Goal: Task Accomplishment & Management: Manage account settings

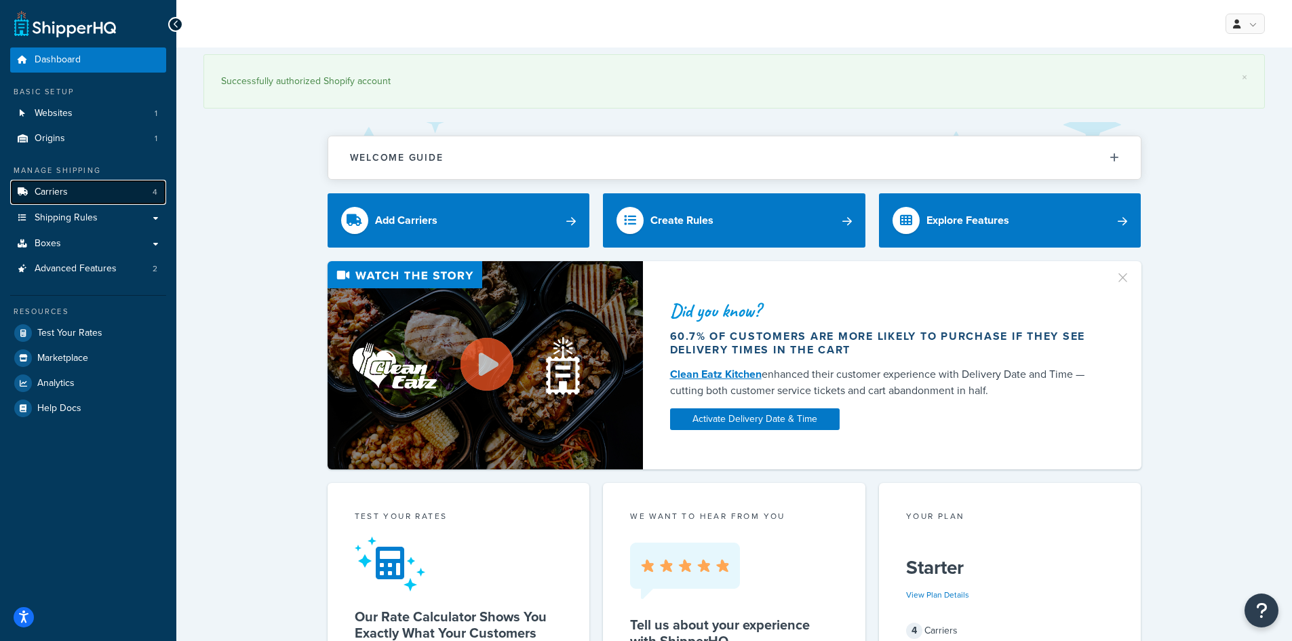
click at [69, 192] on link "Carriers 4" at bounding box center [88, 192] width 156 height 25
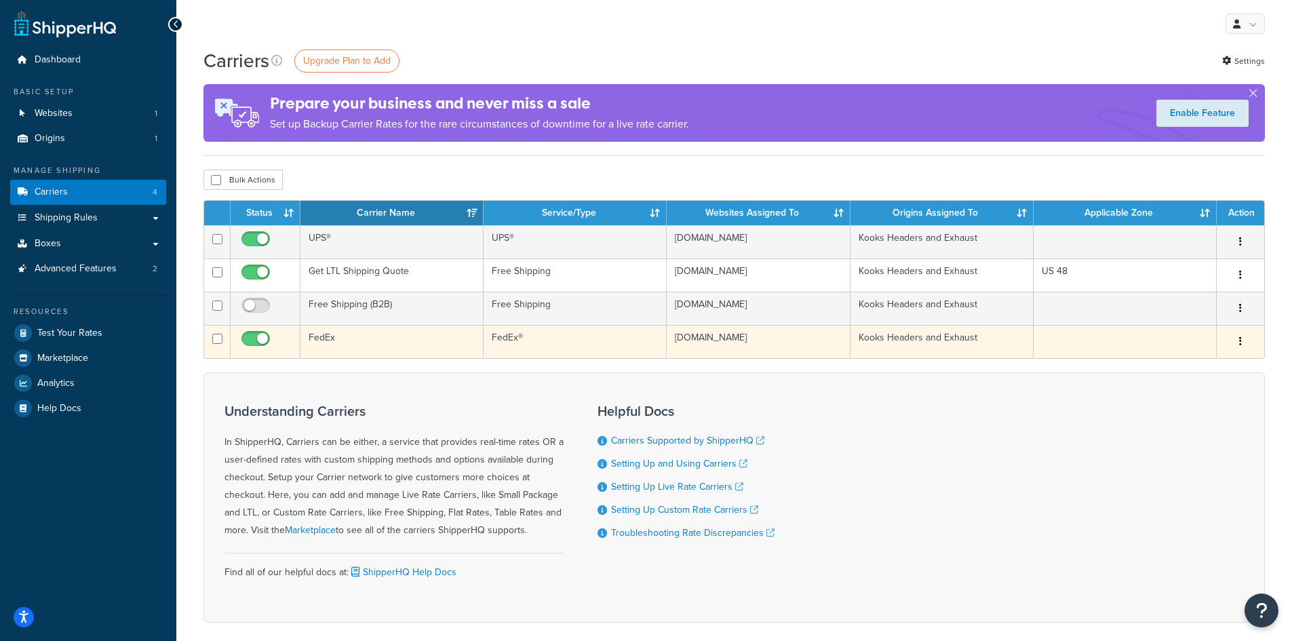
click at [316, 336] on td "FedEx" at bounding box center [391, 341] width 183 height 33
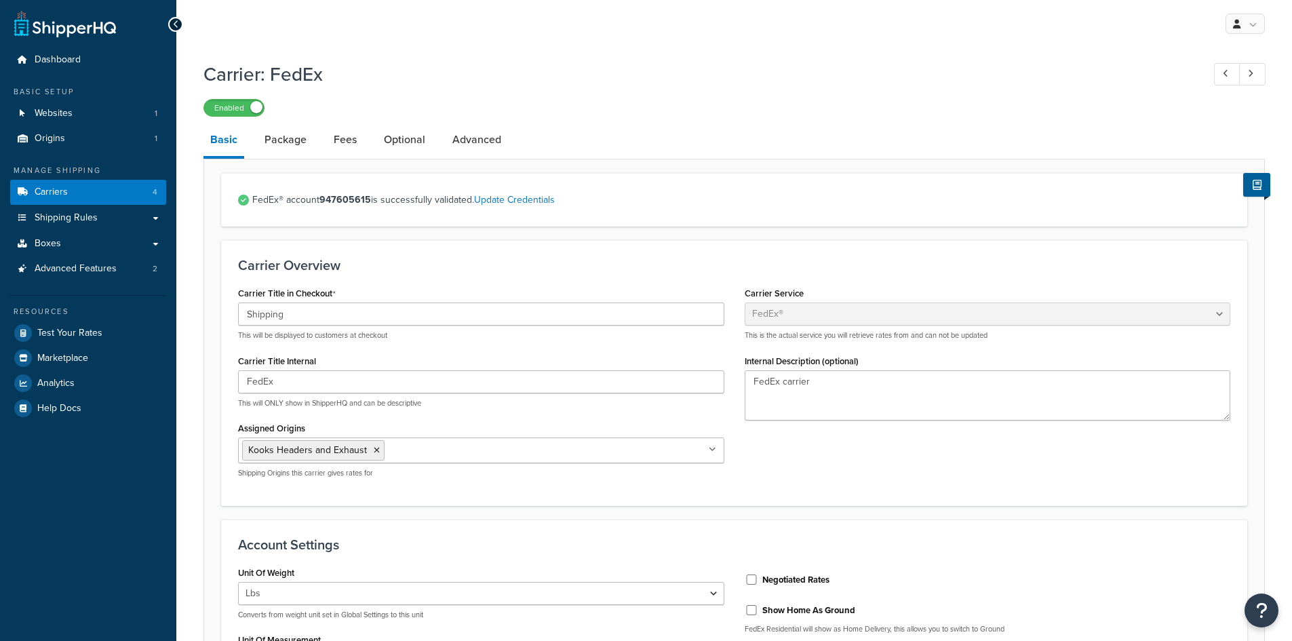
select select "fedEx"
select select "REGULAR_PICKUP"
select select "YOUR_PACKAGING"
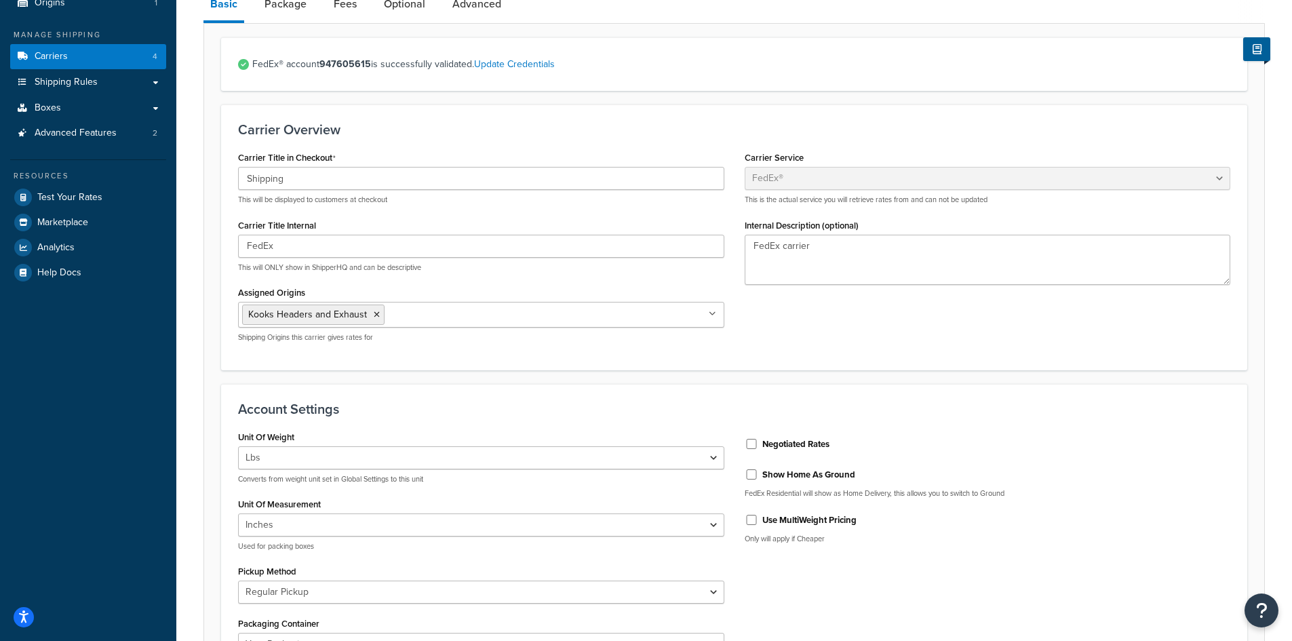
scroll to position [68, 0]
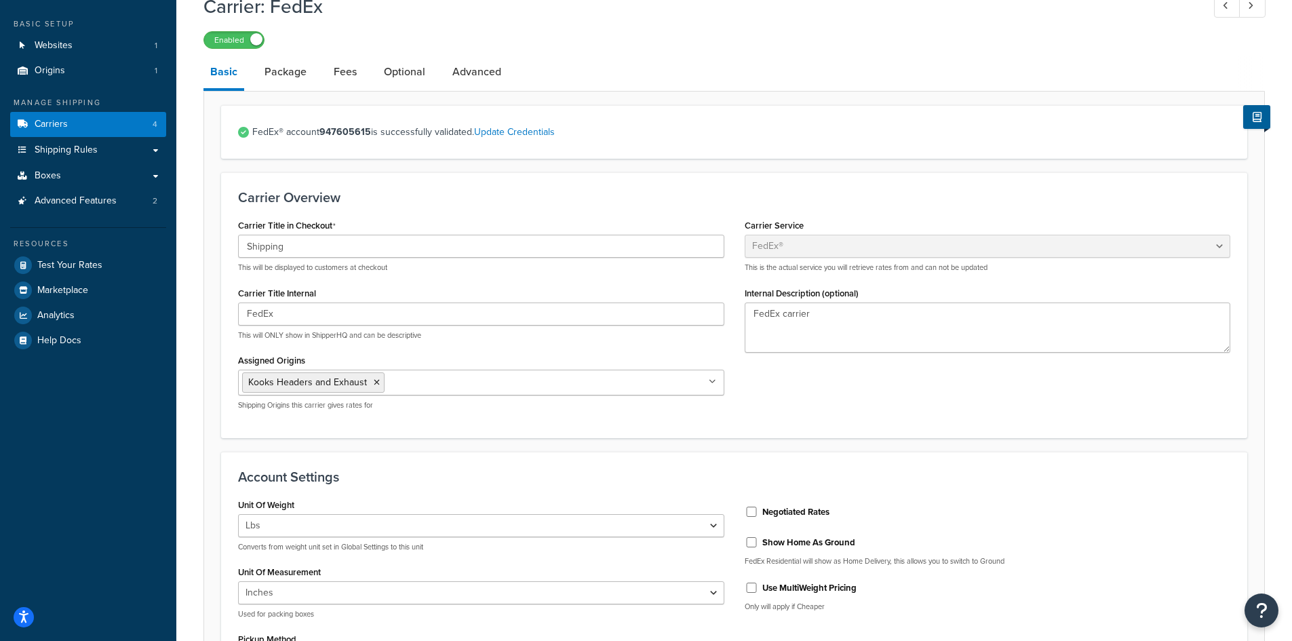
click at [254, 84] on li "Basic" at bounding box center [230, 73] width 54 height 35
click at [270, 73] on link "Package" at bounding box center [286, 72] width 56 height 33
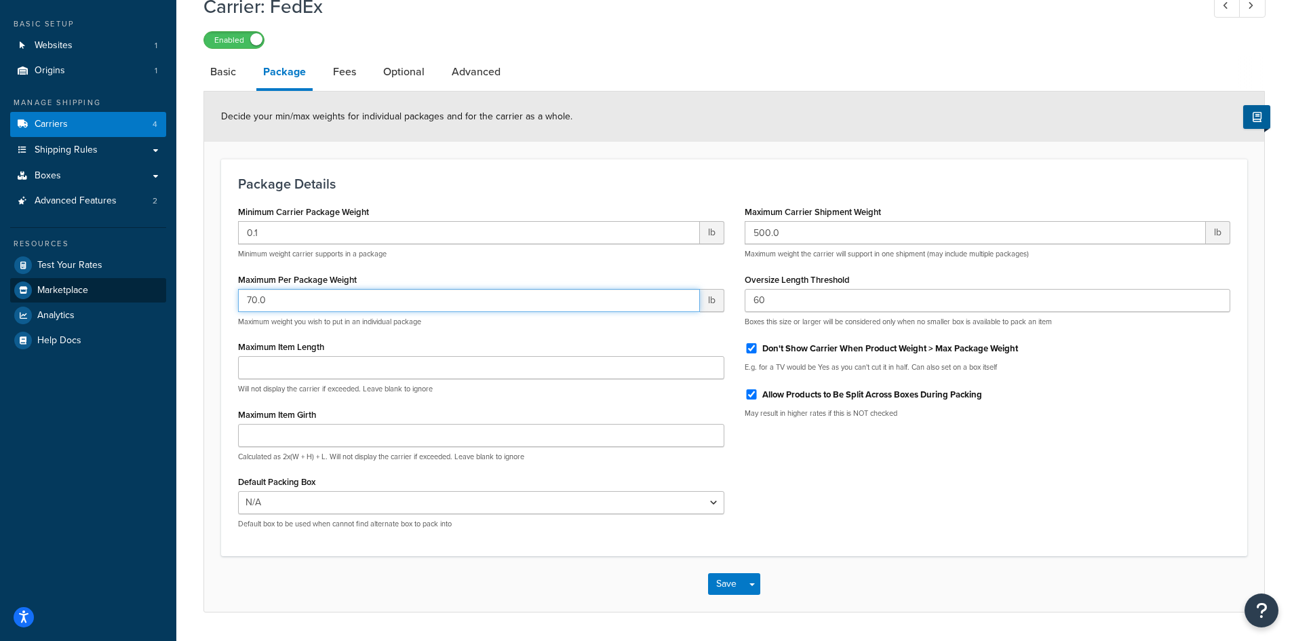
drag, startPoint x: 280, startPoint y: 305, endPoint x: 138, endPoint y: 283, distance: 144.1
click at [138, 283] on div "Dashboard Basic Setup Websites 1 Origins 1 Manage Shipping Carriers 4 Shipping …" at bounding box center [646, 306] width 1292 height 748
type input "150.0"
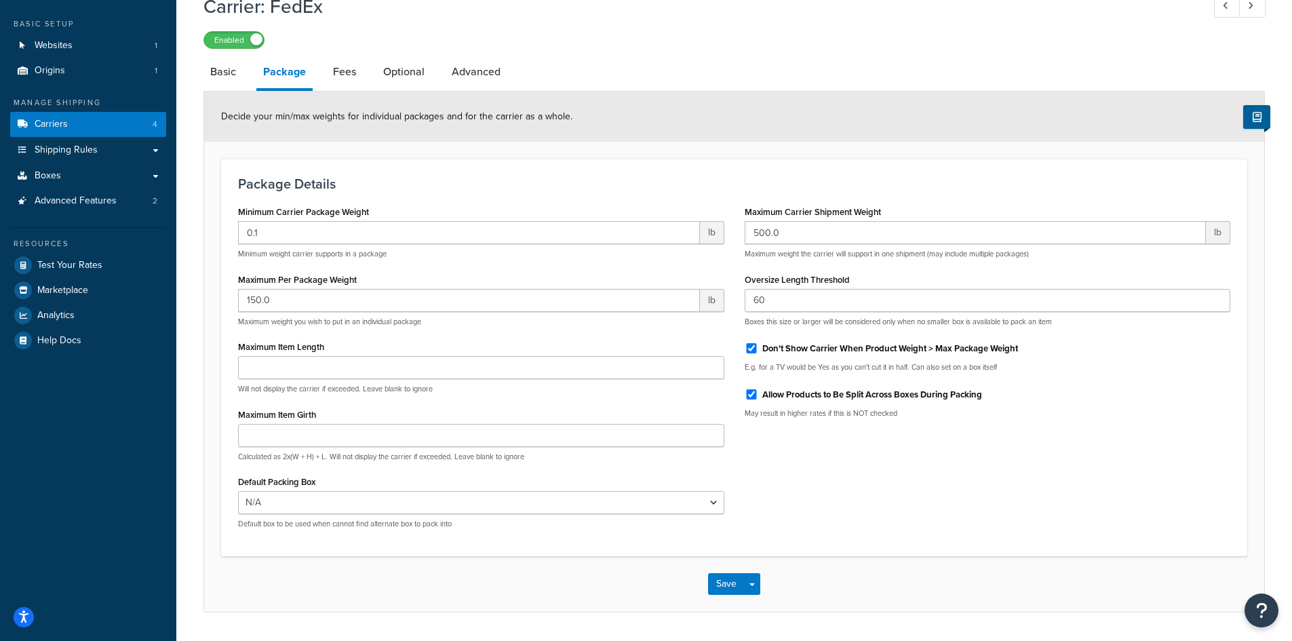
click at [1075, 464] on div "Minimum Carrier Package Weight 0.1 lb Minimum weight carrier supports in a pack…" at bounding box center [734, 370] width 1012 height 337
click at [732, 584] on button "Save" at bounding box center [726, 584] width 37 height 22
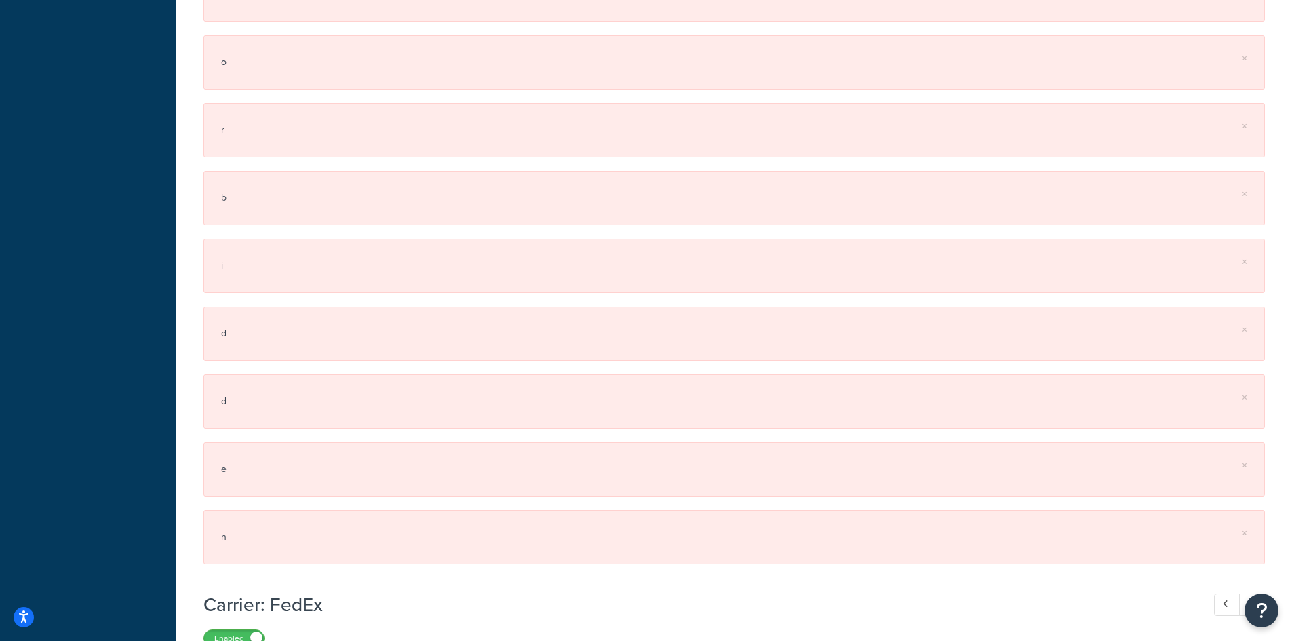
scroll to position [949, 0]
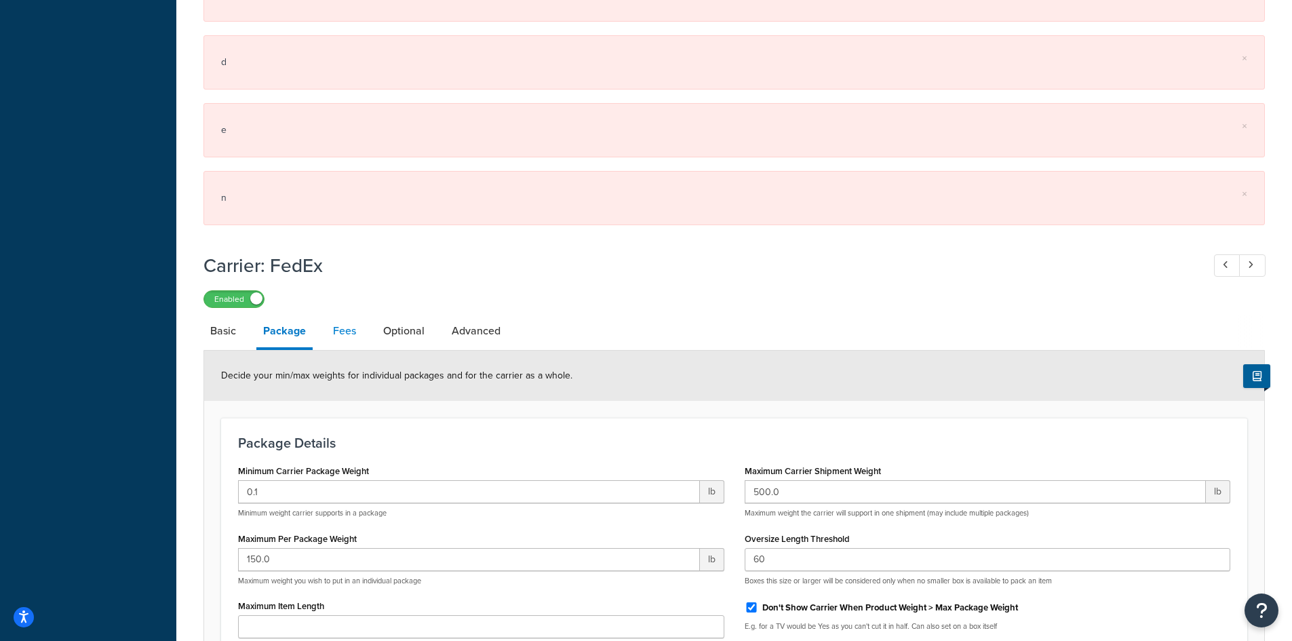
click at [342, 344] on link "Fees" at bounding box center [344, 331] width 37 height 33
select select "AFTER"
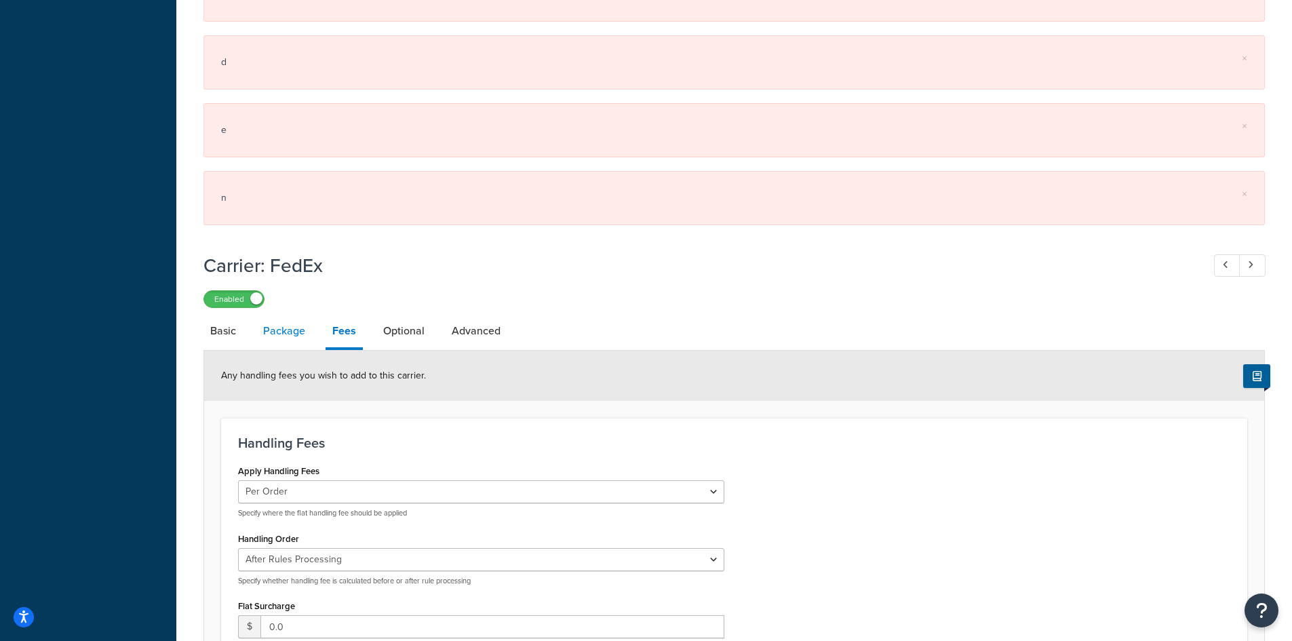
click at [294, 340] on link "Package" at bounding box center [284, 331] width 56 height 33
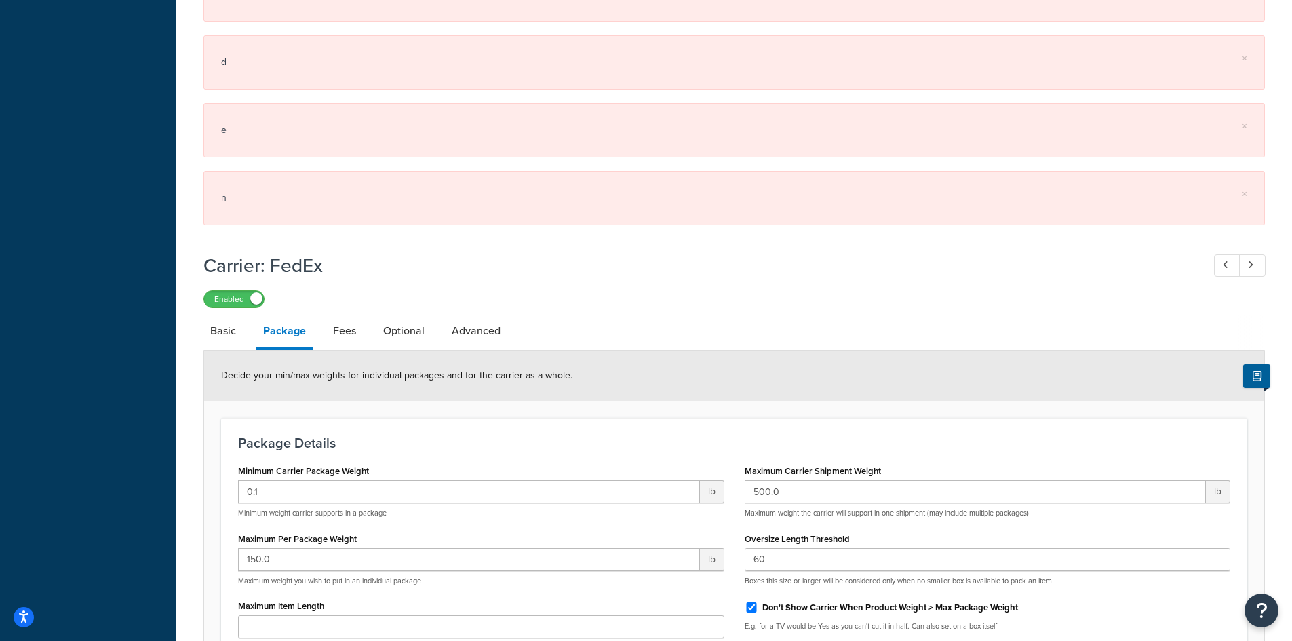
scroll to position [1153, 0]
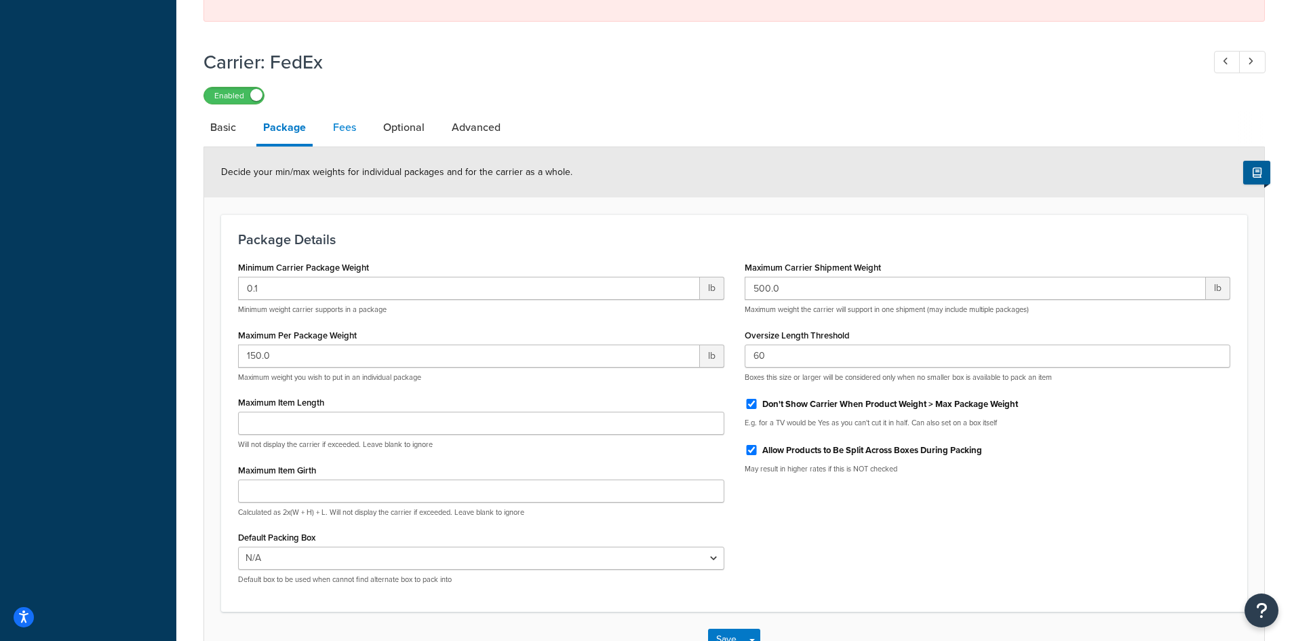
click at [349, 132] on link "Fees" at bounding box center [344, 127] width 37 height 33
select select "AFTER"
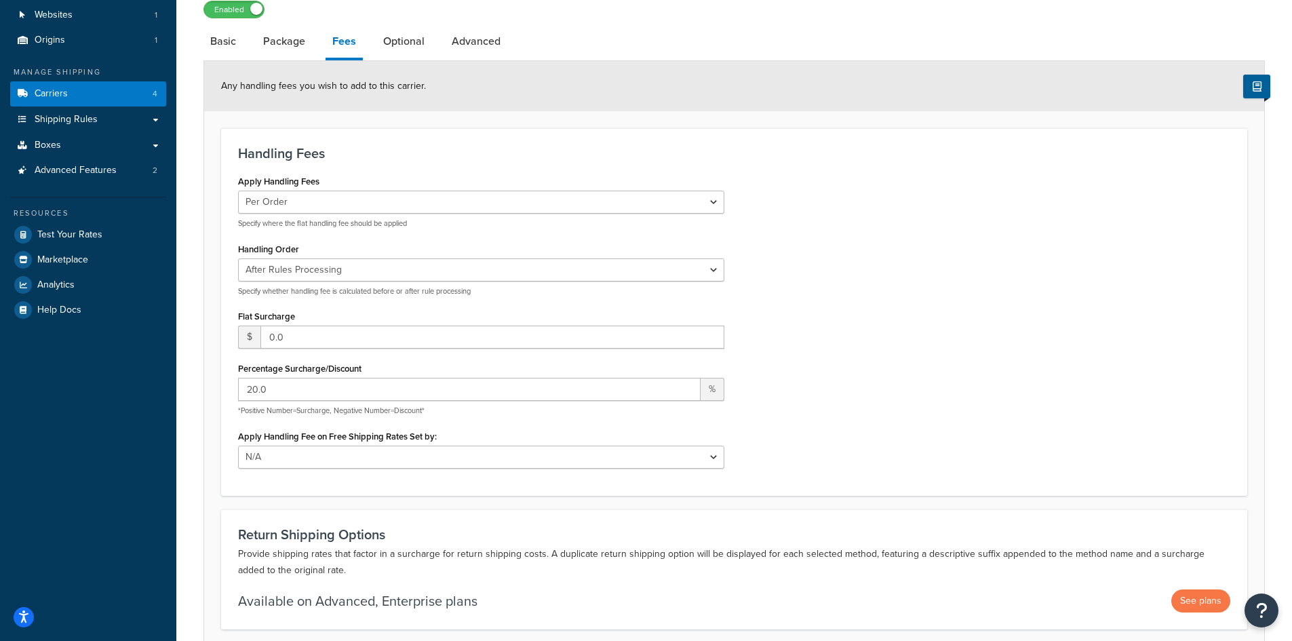
scroll to position [68, 0]
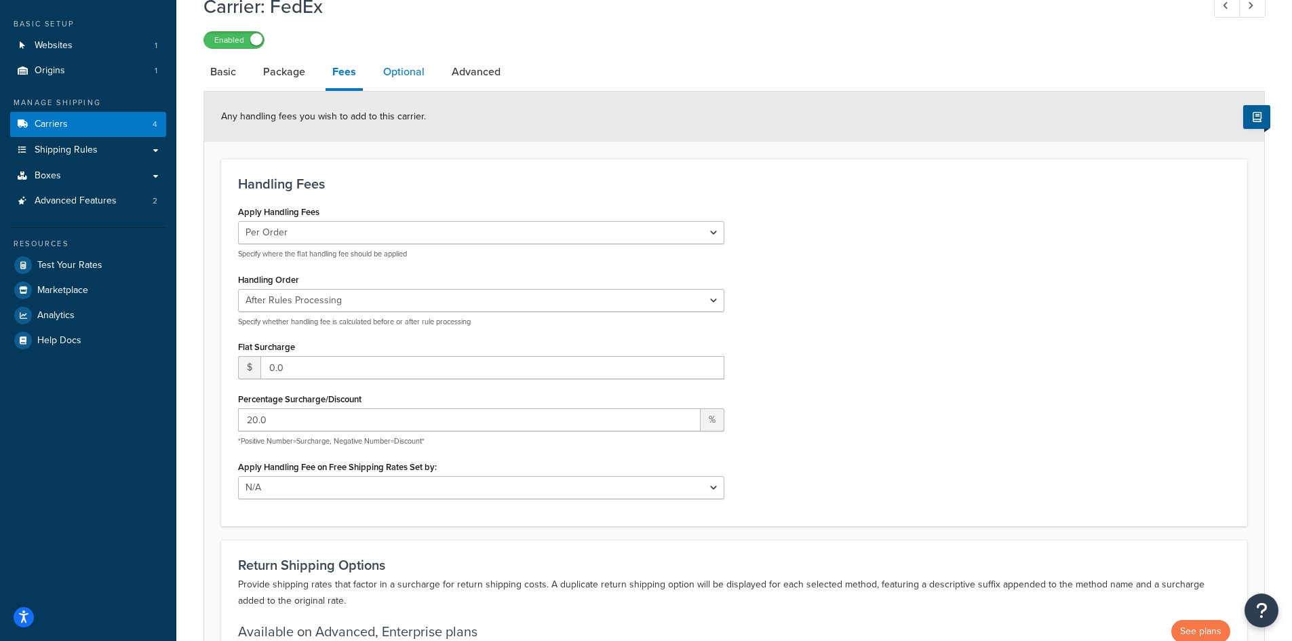
click at [399, 72] on link "Optional" at bounding box center [403, 72] width 55 height 33
select select "business"
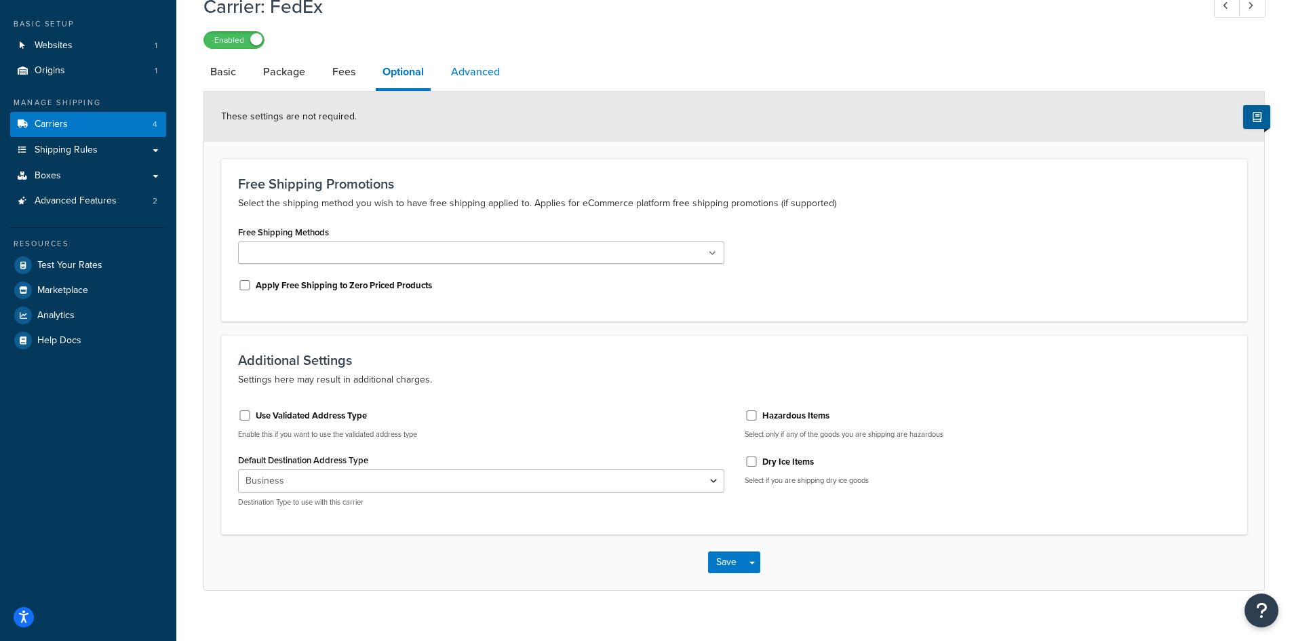
click at [471, 76] on link "Advanced" at bounding box center [475, 72] width 62 height 33
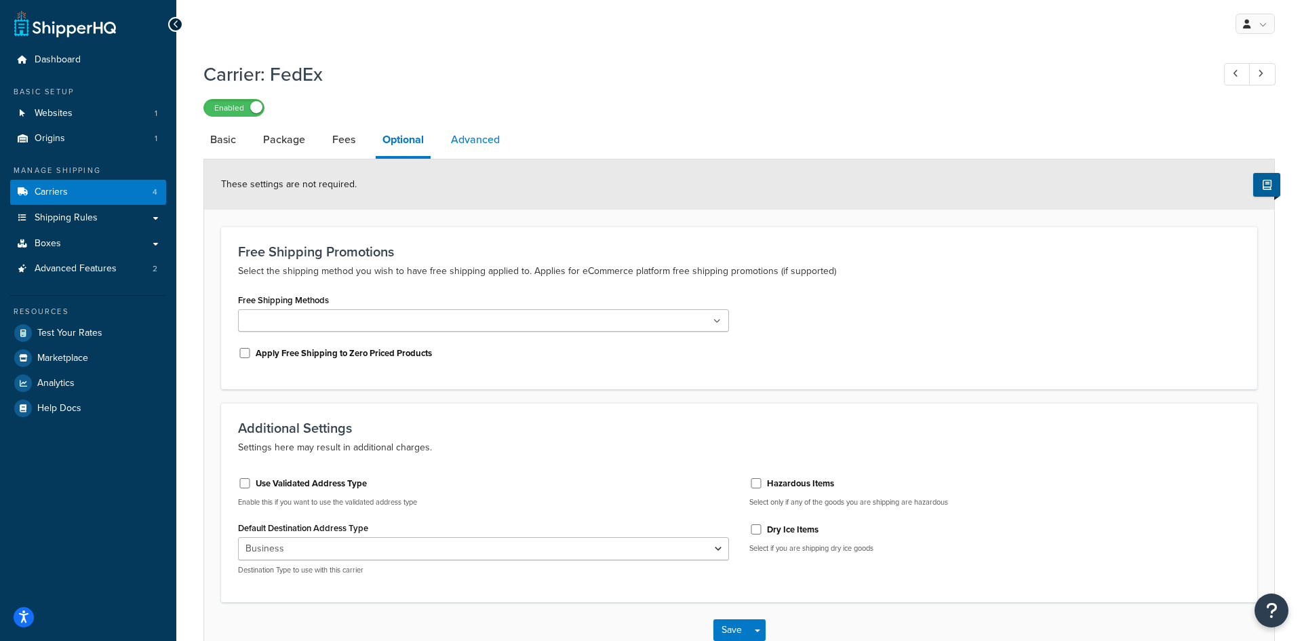
select select "false"
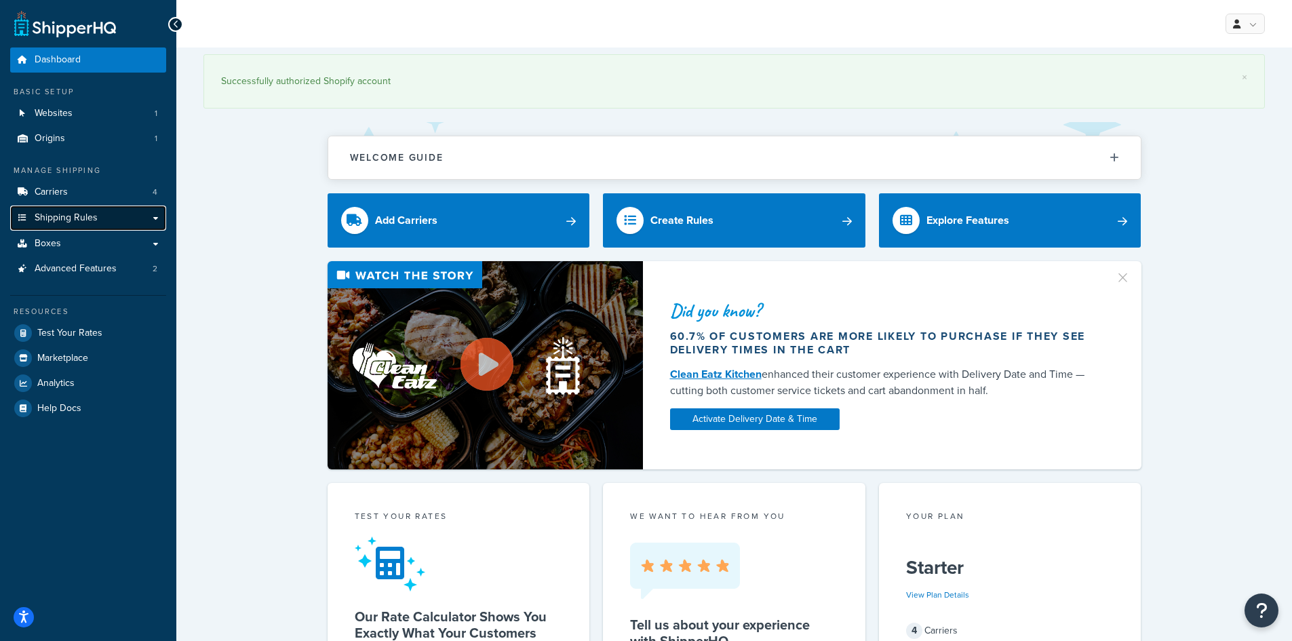
click at [108, 210] on link "Shipping Rules" at bounding box center [88, 217] width 156 height 25
click at [115, 190] on link "Carriers 4" at bounding box center [88, 192] width 156 height 25
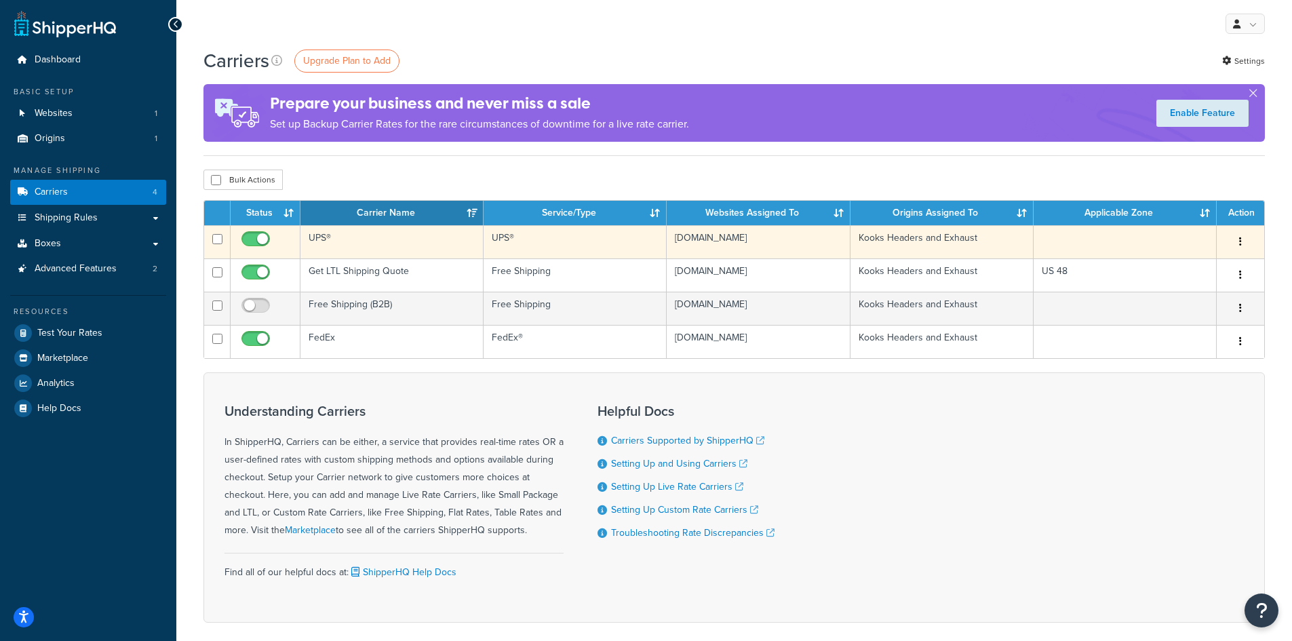
click at [325, 235] on td "UPS®" at bounding box center [391, 241] width 183 height 33
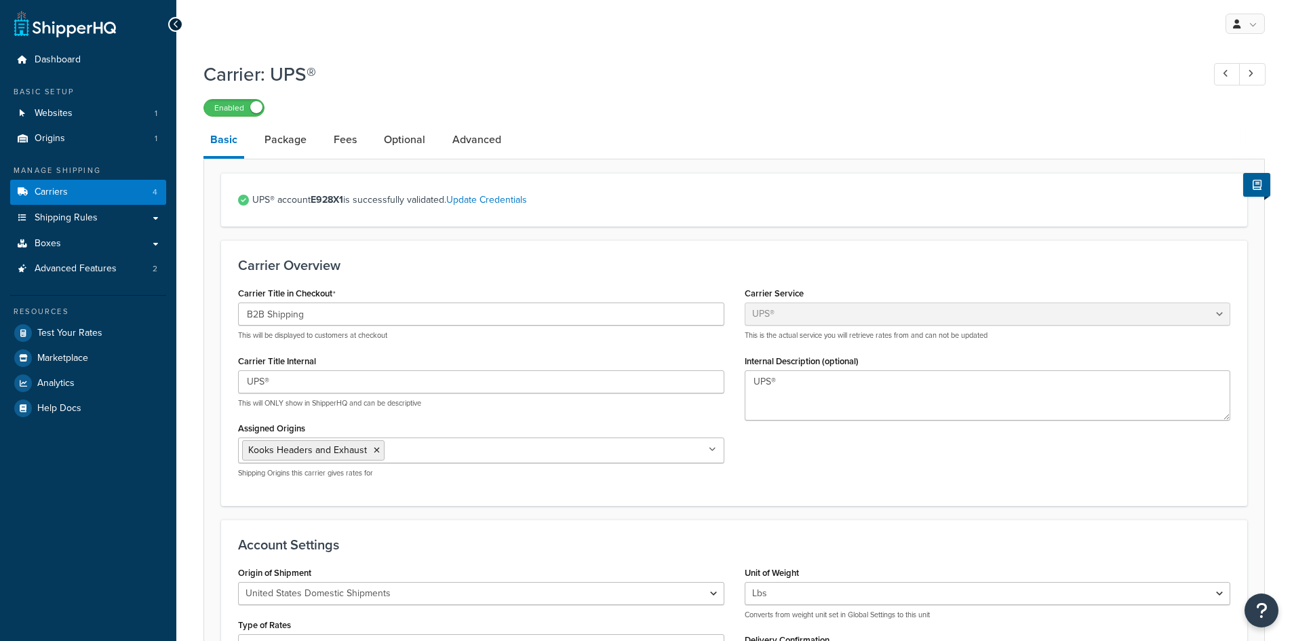
select select "ups"
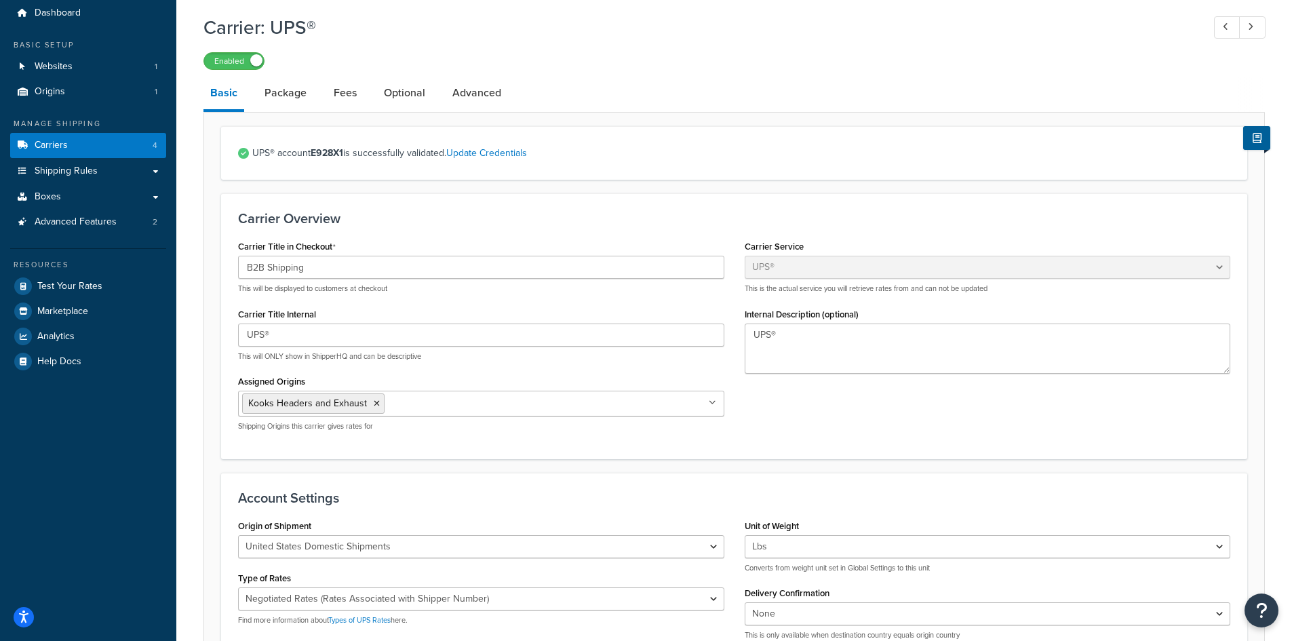
scroll to position [136, 0]
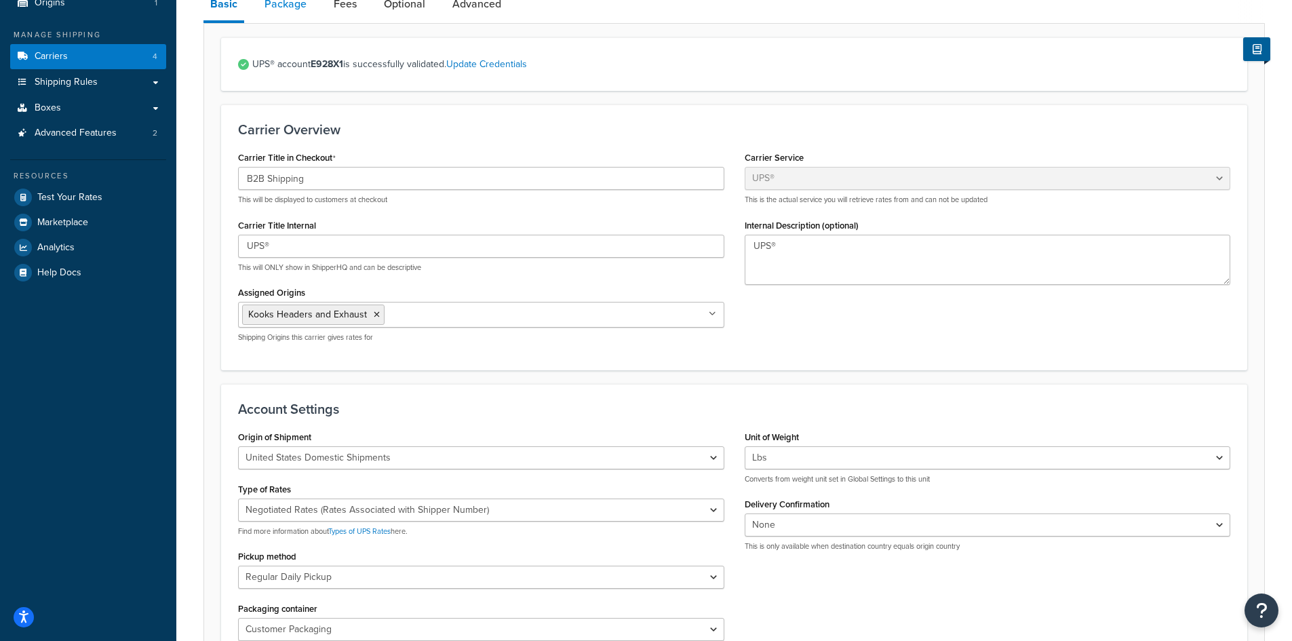
click at [290, 8] on link "Package" at bounding box center [286, 4] width 56 height 33
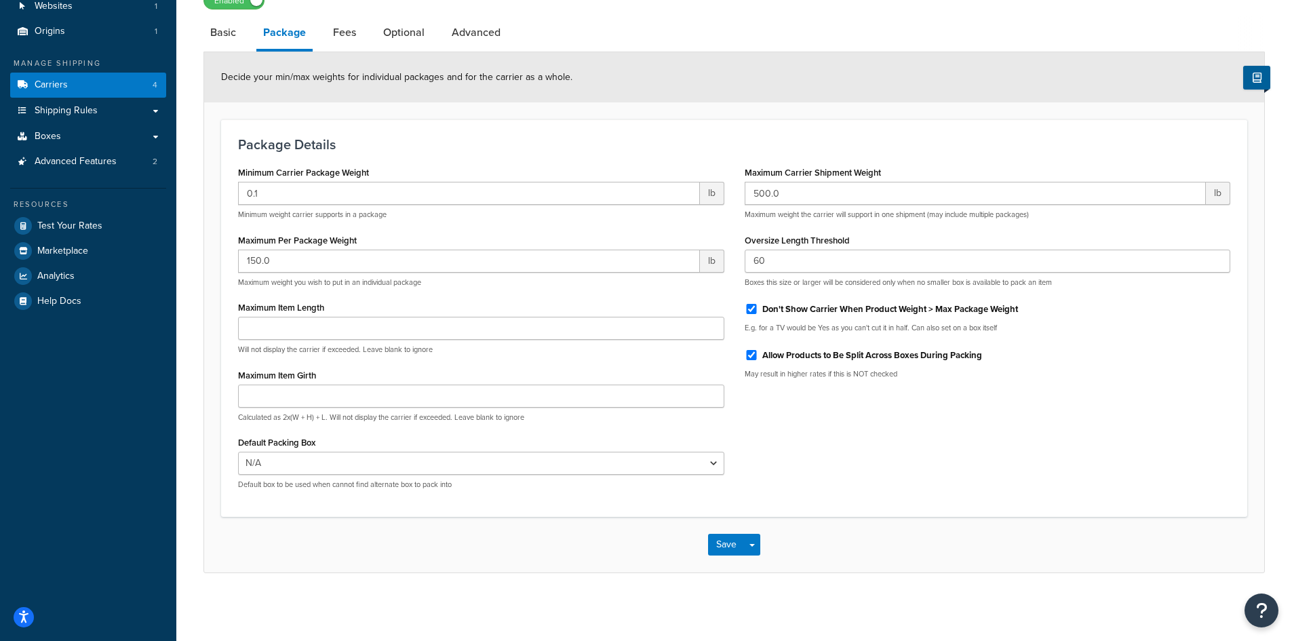
scroll to position [108, 0]
click at [334, 28] on link "Fees" at bounding box center [344, 32] width 37 height 33
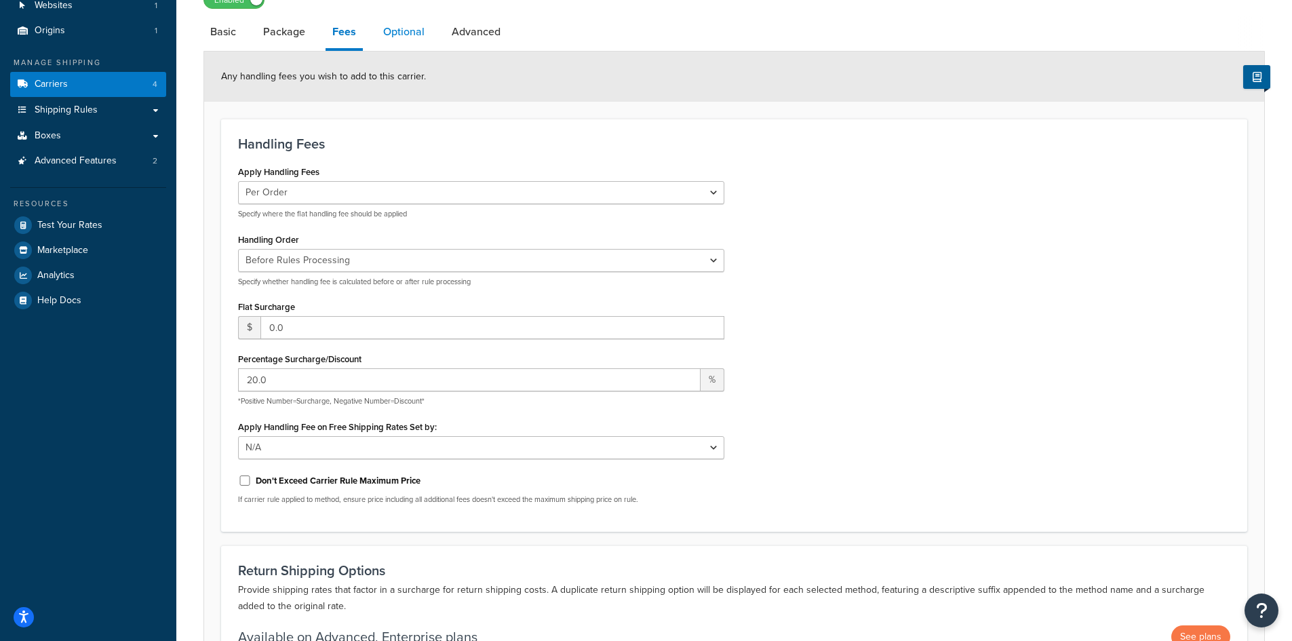
click at [403, 28] on link "Optional" at bounding box center [403, 32] width 55 height 33
select select "business"
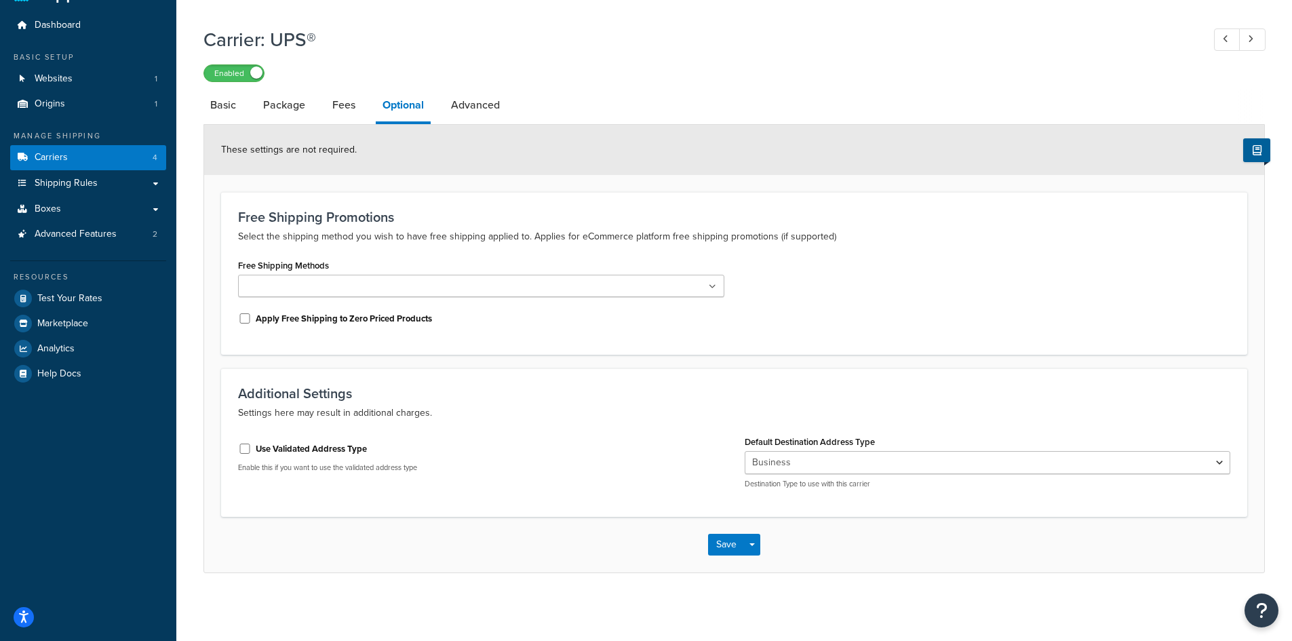
scroll to position [35, 0]
click at [414, 89] on link "Optional" at bounding box center [403, 106] width 55 height 35
click at [464, 110] on link "Advanced" at bounding box center [475, 105] width 62 height 33
select select "false"
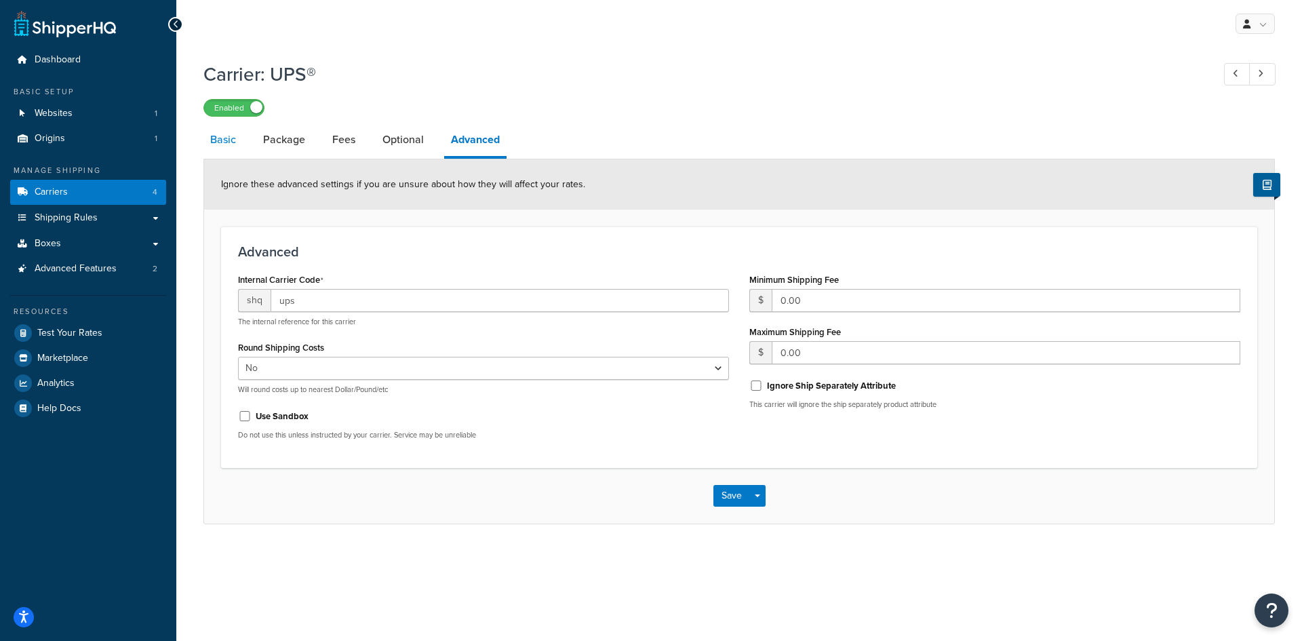
click at [212, 136] on link "Basic" at bounding box center [222, 139] width 39 height 33
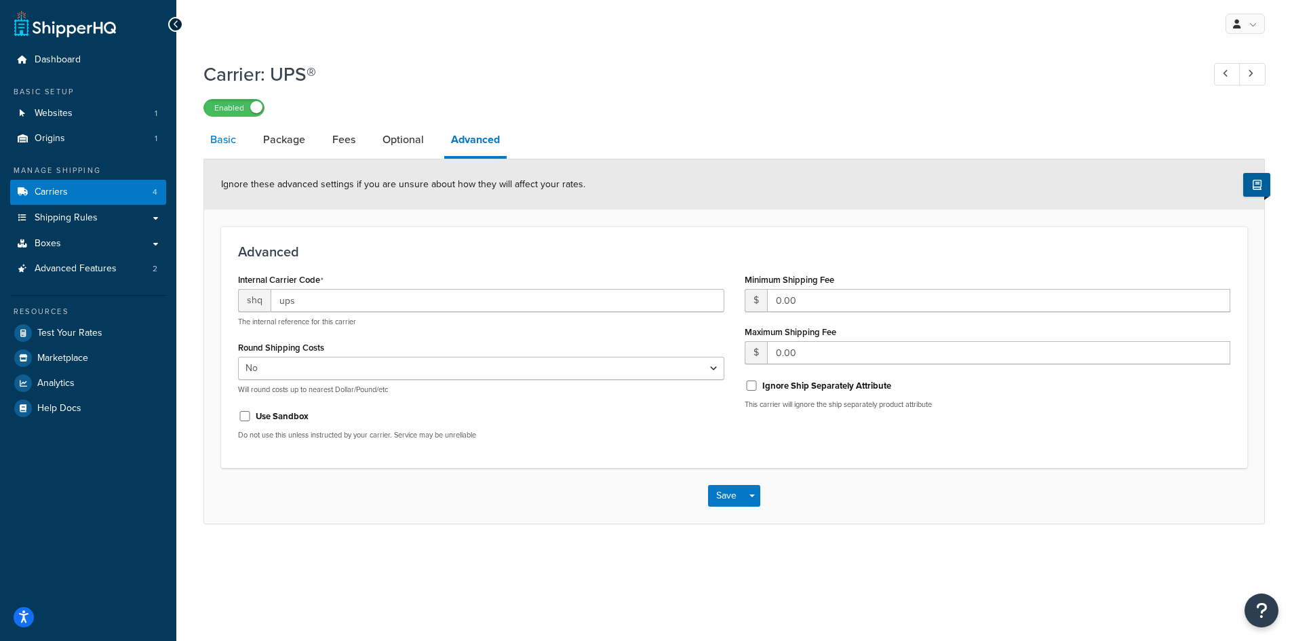
select select "ups"
